Goal: Task Accomplishment & Management: Use online tool/utility

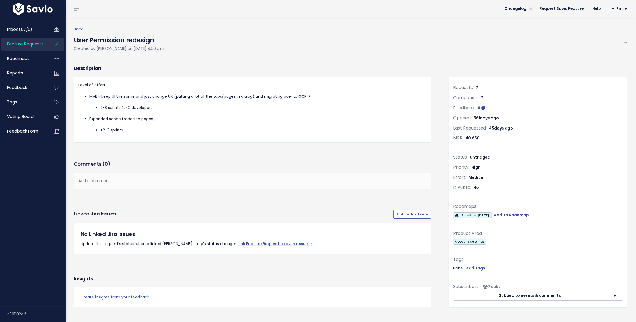
click at [28, 43] on span "Feature Requests" at bounding box center [25, 44] width 36 height 6
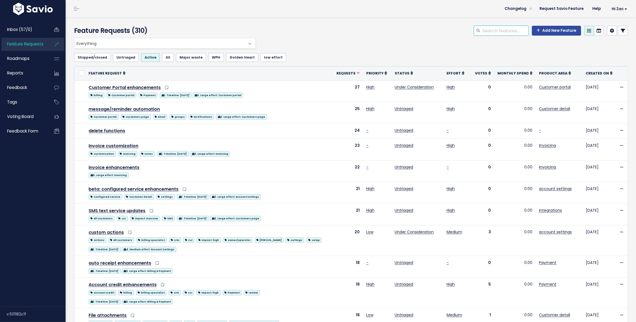
click at [496, 28] on input "search" at bounding box center [505, 31] width 47 height 10
type input "auto rec"
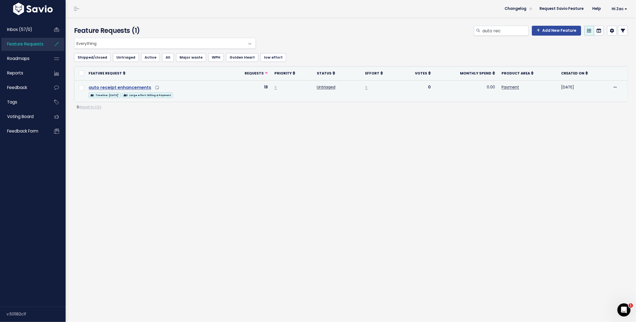
click at [125, 88] on link "auto receipt enhancements" at bounding box center [120, 87] width 63 height 6
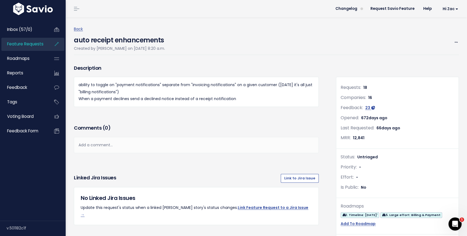
click at [27, 42] on span "Feature Requests" at bounding box center [25, 44] width 36 height 6
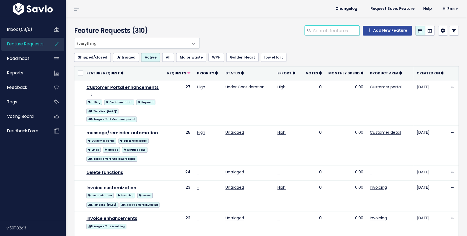
click at [336, 33] on input "search" at bounding box center [336, 31] width 47 height 10
type input "message"
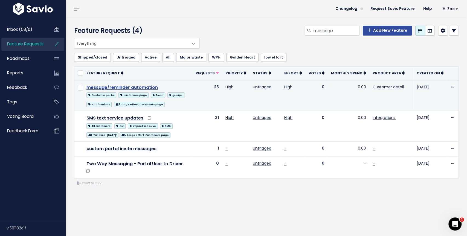
click at [130, 88] on link "message/reminder automation" at bounding box center [121, 87] width 71 height 6
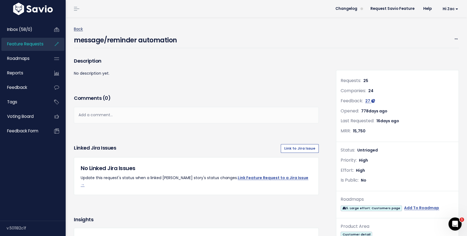
click at [79, 27] on link "Back" at bounding box center [78, 28] width 9 height 5
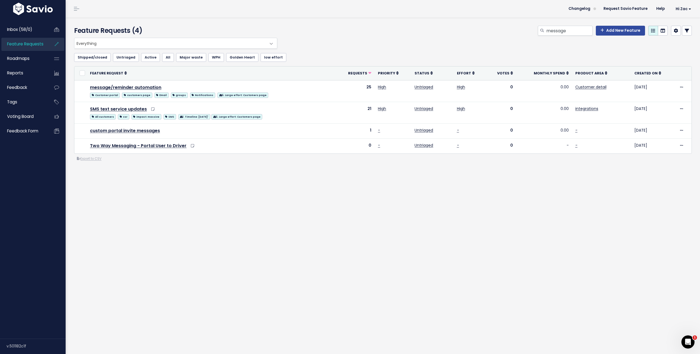
click at [216, 180] on div "Everything No Product Area Onboarding Billing Routing Invoicing Payment Work or…" at bounding box center [383, 122] width 626 height 168
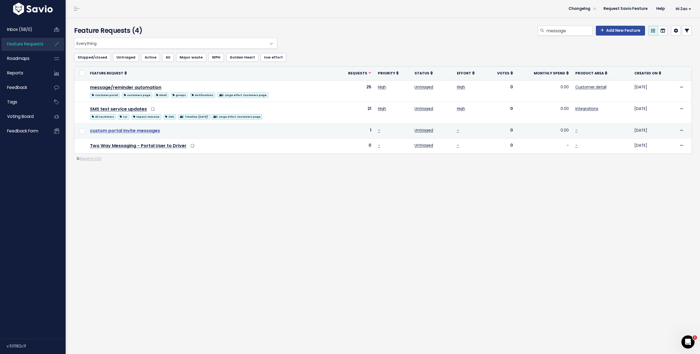
click at [135, 132] on link "custom portal invite messages" at bounding box center [125, 130] width 70 height 6
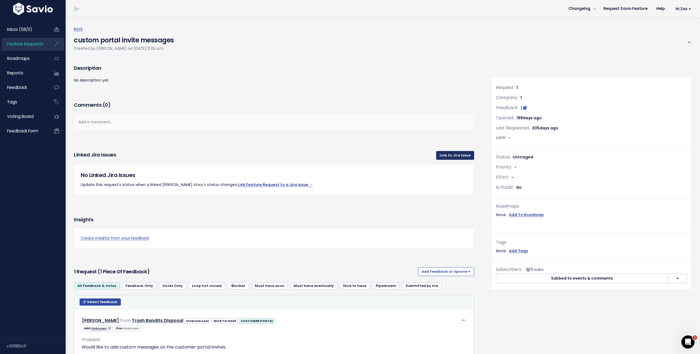
click at [449, 159] on link "Link to Jira Issue" at bounding box center [455, 155] width 38 height 9
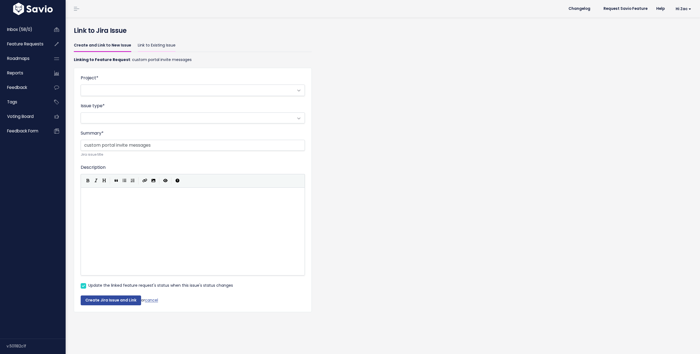
click at [152, 48] on link "Link to Existing Issue" at bounding box center [157, 45] width 38 height 13
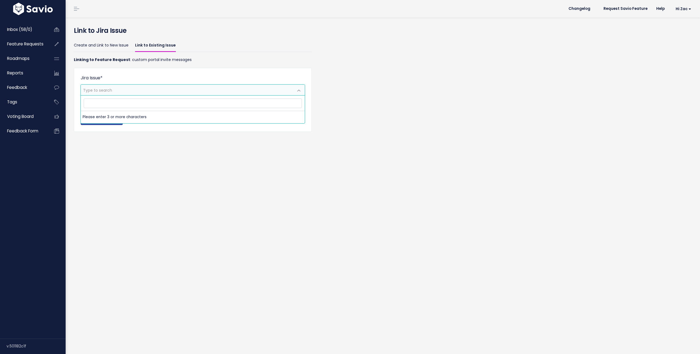
click at [137, 87] on span "Type to search" at bounding box center [187, 90] width 213 height 10
type input "3993"
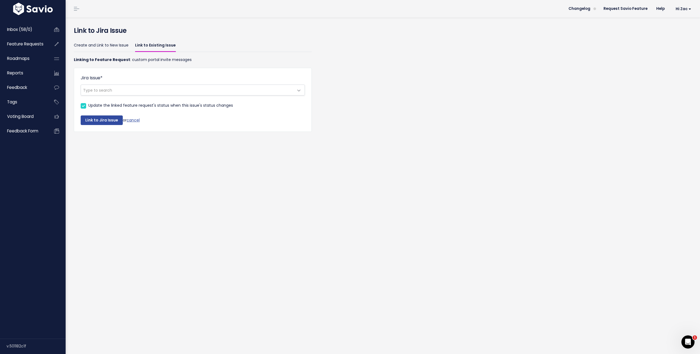
click at [681, 345] on div "Link to Jira Issue Create and Link to New Issue Link to Existing Issue Linking …" at bounding box center [383, 186] width 635 height 336
click at [683, 344] on div "Open Intercom Messenger" at bounding box center [687, 341] width 18 height 18
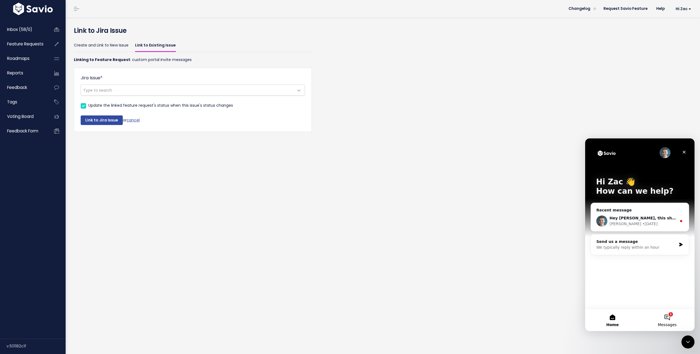
click at [662, 322] on button "1 Messages" at bounding box center [667, 320] width 55 height 22
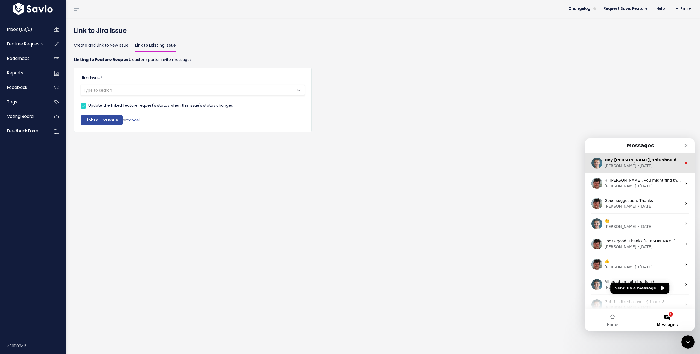
click at [636, 162] on span "Hey [PERSON_NAME], this should be fixed. LMK if you run into any other issues." at bounding box center [691, 160] width 173 height 4
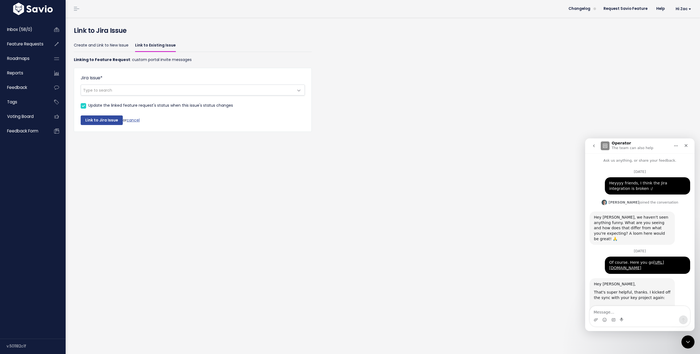
scroll to position [24, 0]
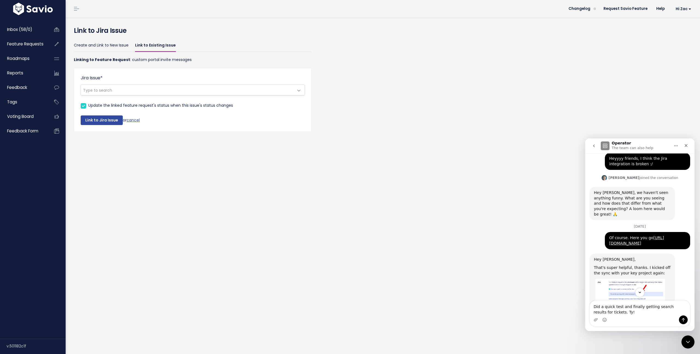
type textarea "Did a quick test and finally getting search results for tickets. Ty!!"
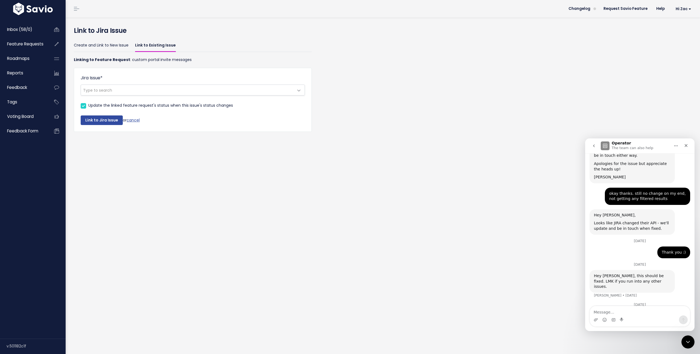
scroll to position [216, 0]
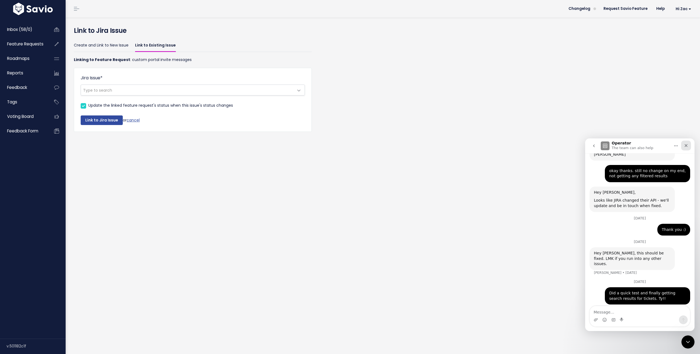
click at [685, 146] on icon "Close" at bounding box center [686, 145] width 4 height 4
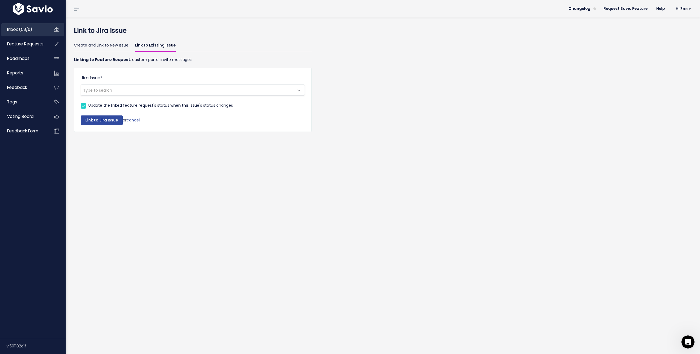
click at [43, 34] on link "Inbox (58/0)" at bounding box center [23, 29] width 44 height 13
click at [43, 32] on link "Inbox (58/0)" at bounding box center [23, 29] width 44 height 13
